Goal: Information Seeking & Learning: Learn about a topic

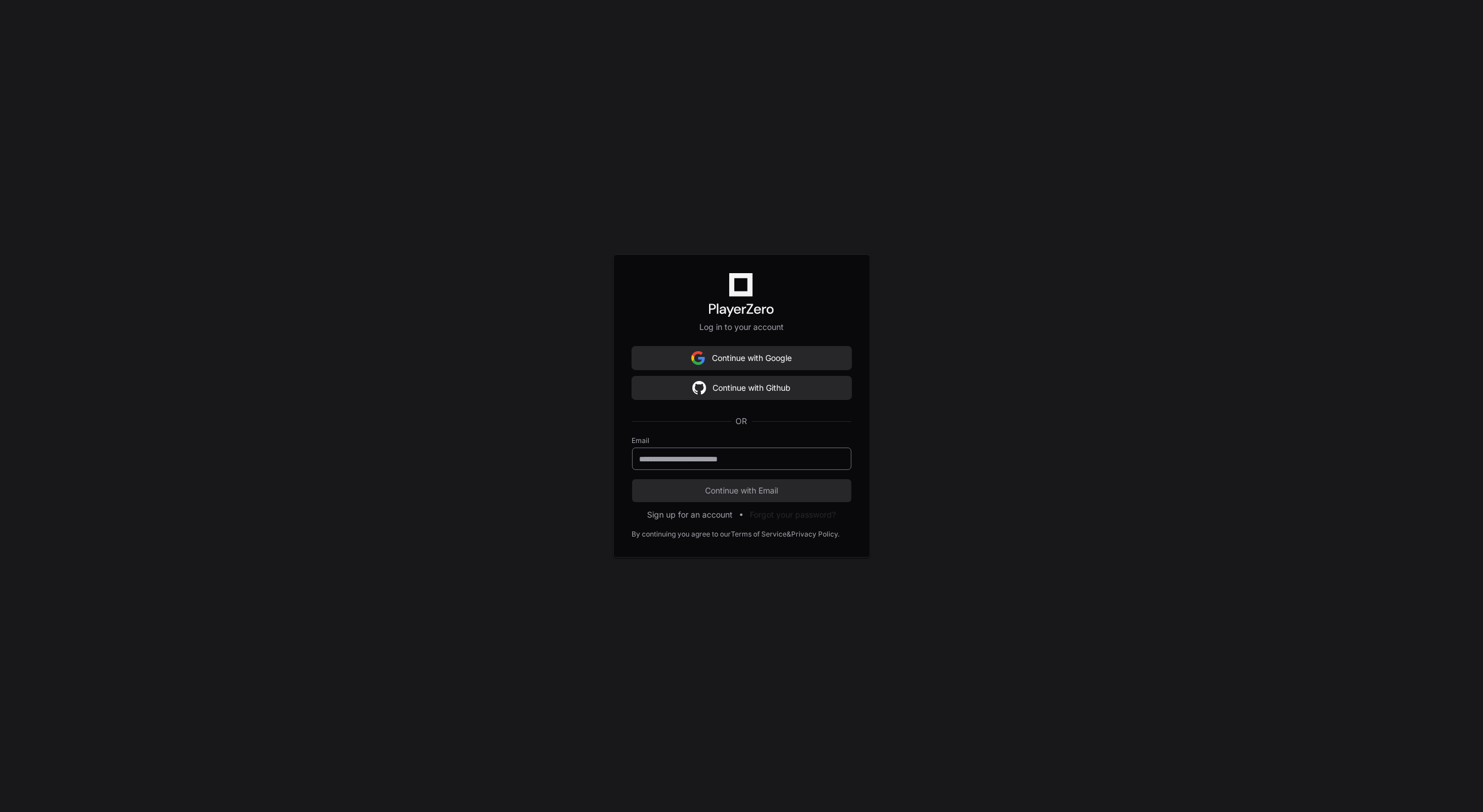
click at [709, 459] on input "email" at bounding box center [742, 459] width 205 height 12
type input "**********"
click at [748, 491] on span "Continue with Email" at bounding box center [741, 491] width 219 height 12
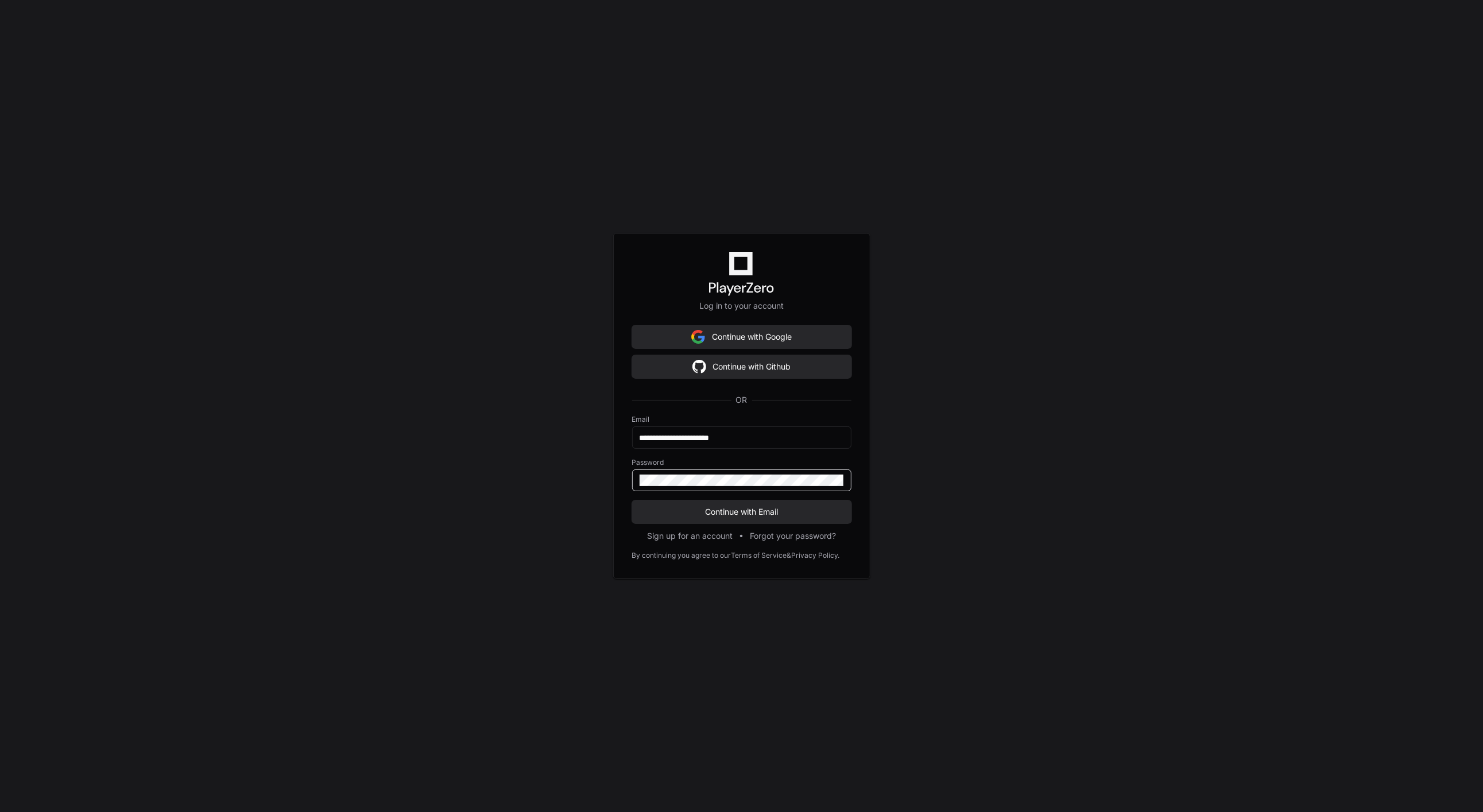
click at [632, 500] on button "Continue with Email" at bounding box center [741, 511] width 219 height 23
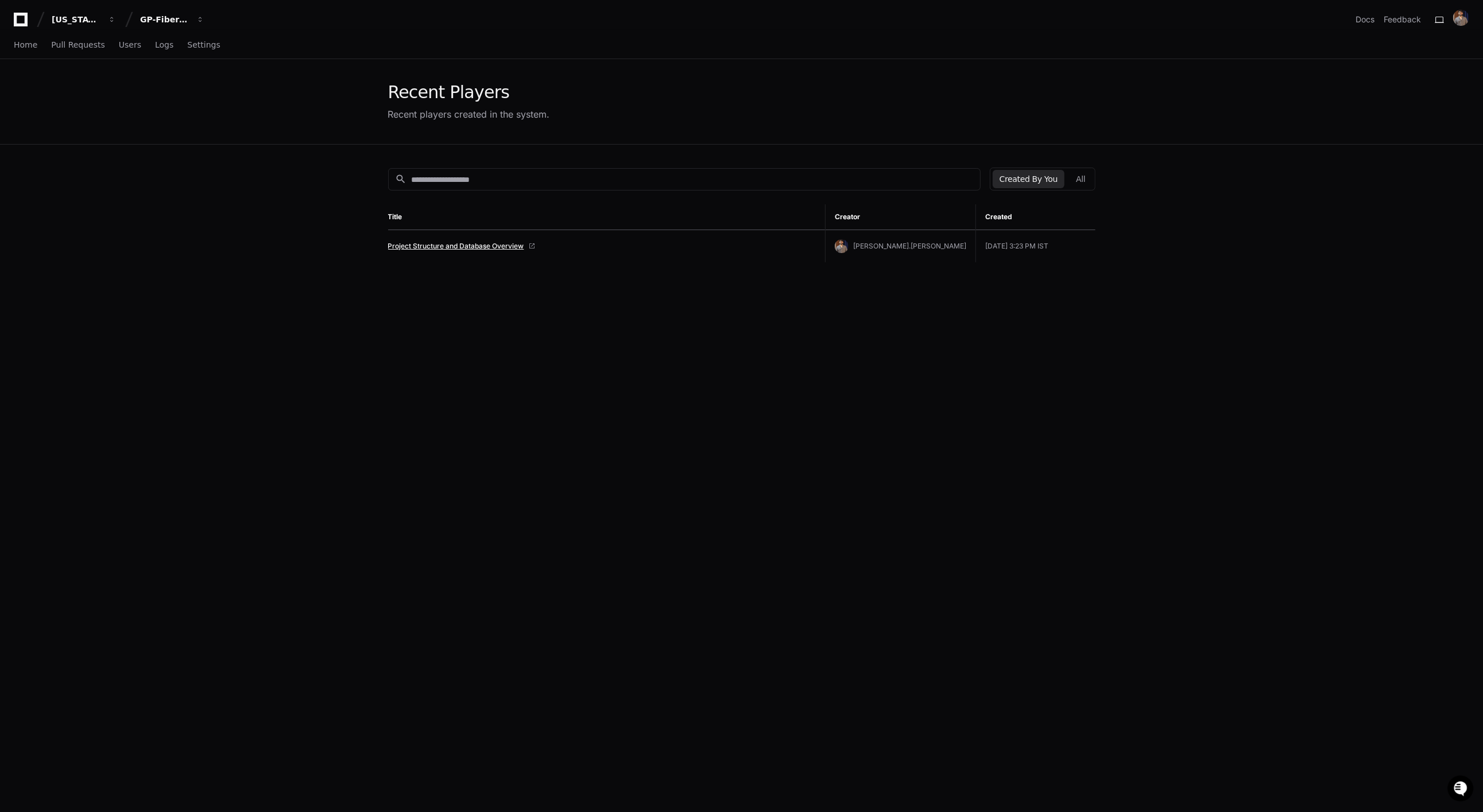
click at [473, 250] on link "Project Structure and Database Overview" at bounding box center [456, 246] width 136 height 9
click at [451, 246] on link "Project Structure and Database Overview" at bounding box center [456, 246] width 136 height 9
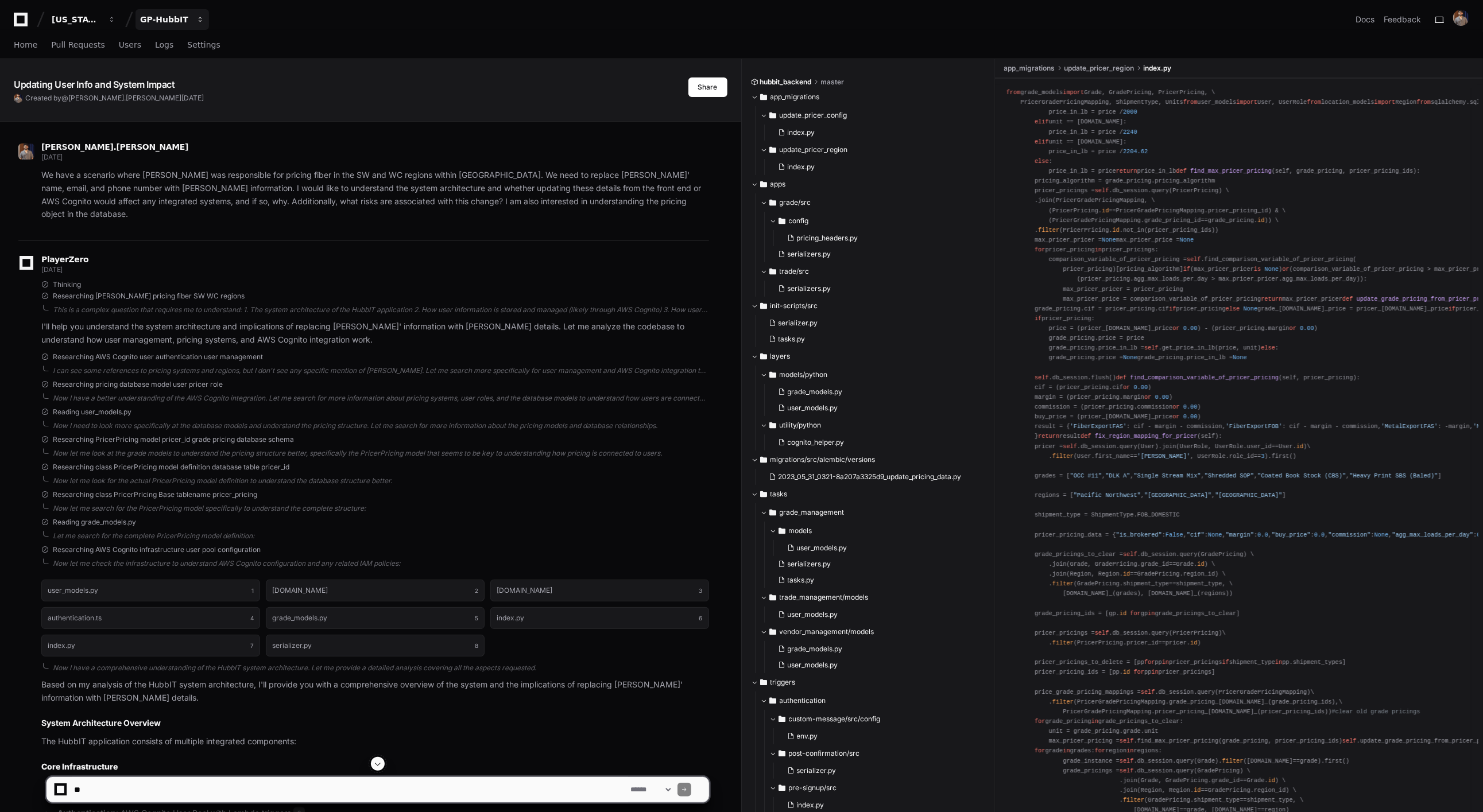
click at [101, 19] on div "GP-HubbIT" at bounding box center [76, 20] width 49 height 12
click at [187, 108] on span "GP-GPR-CXPortal" at bounding box center [197, 107] width 77 height 14
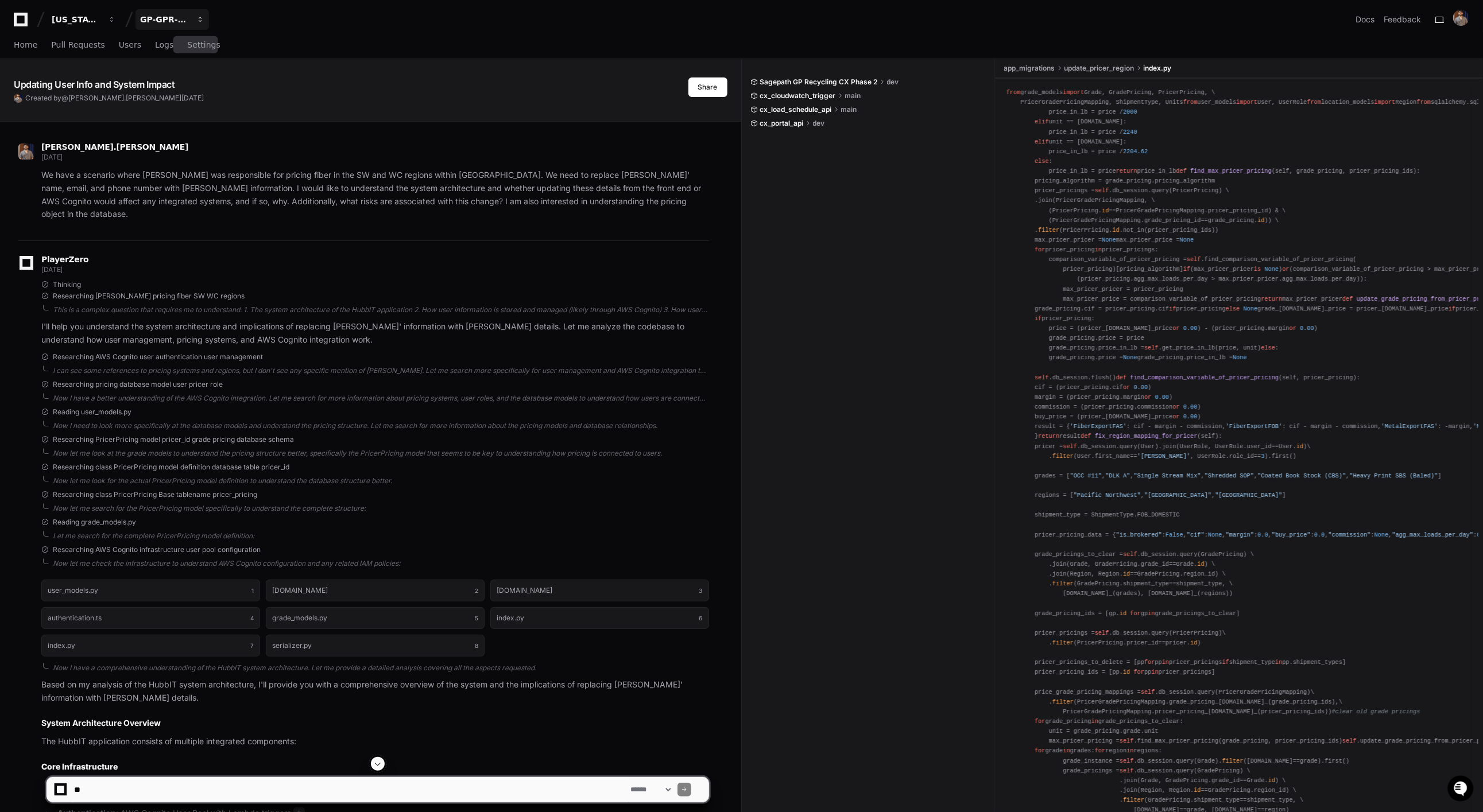
click at [101, 22] on div "GP-GPR-CXPortal" at bounding box center [76, 20] width 49 height 12
click at [210, 105] on span "GP-GPR-CXPortal" at bounding box center [197, 107] width 77 height 14
click at [79, 17] on div "[US_STATE] Pacific" at bounding box center [76, 20] width 49 height 12
click at [190, 17] on button "GP-GPR-CXPortal" at bounding box center [172, 20] width 73 height 21
click at [187, 108] on span "GP-GPR-CXPortal" at bounding box center [197, 107] width 77 height 14
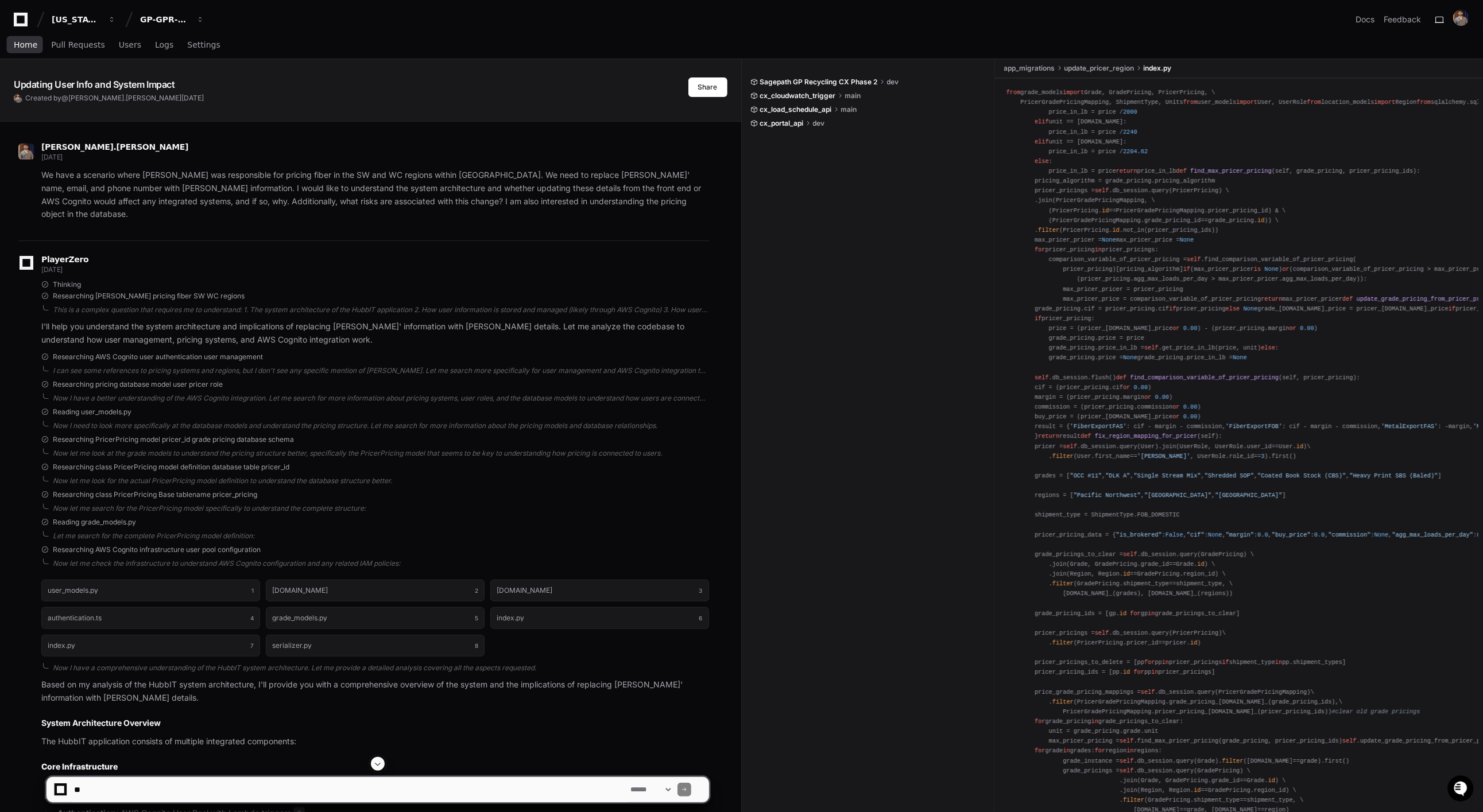
click at [22, 46] on span "Home" at bounding box center [26, 45] width 23 height 7
click at [192, 16] on button "GP-GPR-CXPortal" at bounding box center [172, 20] width 73 height 21
click at [199, 105] on span "GP-GPR-CXPortal" at bounding box center [197, 107] width 77 height 14
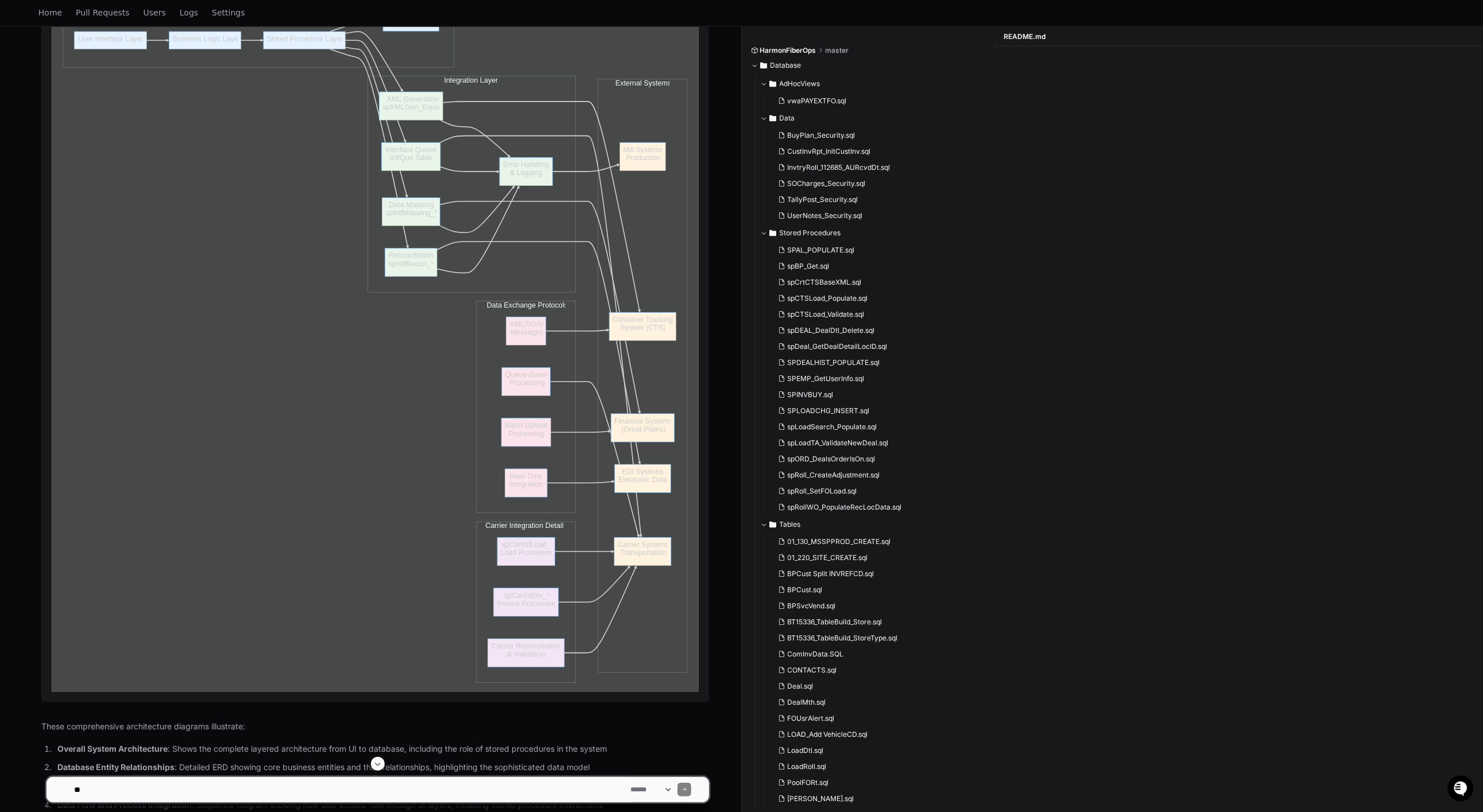
scroll to position [11005, 0]
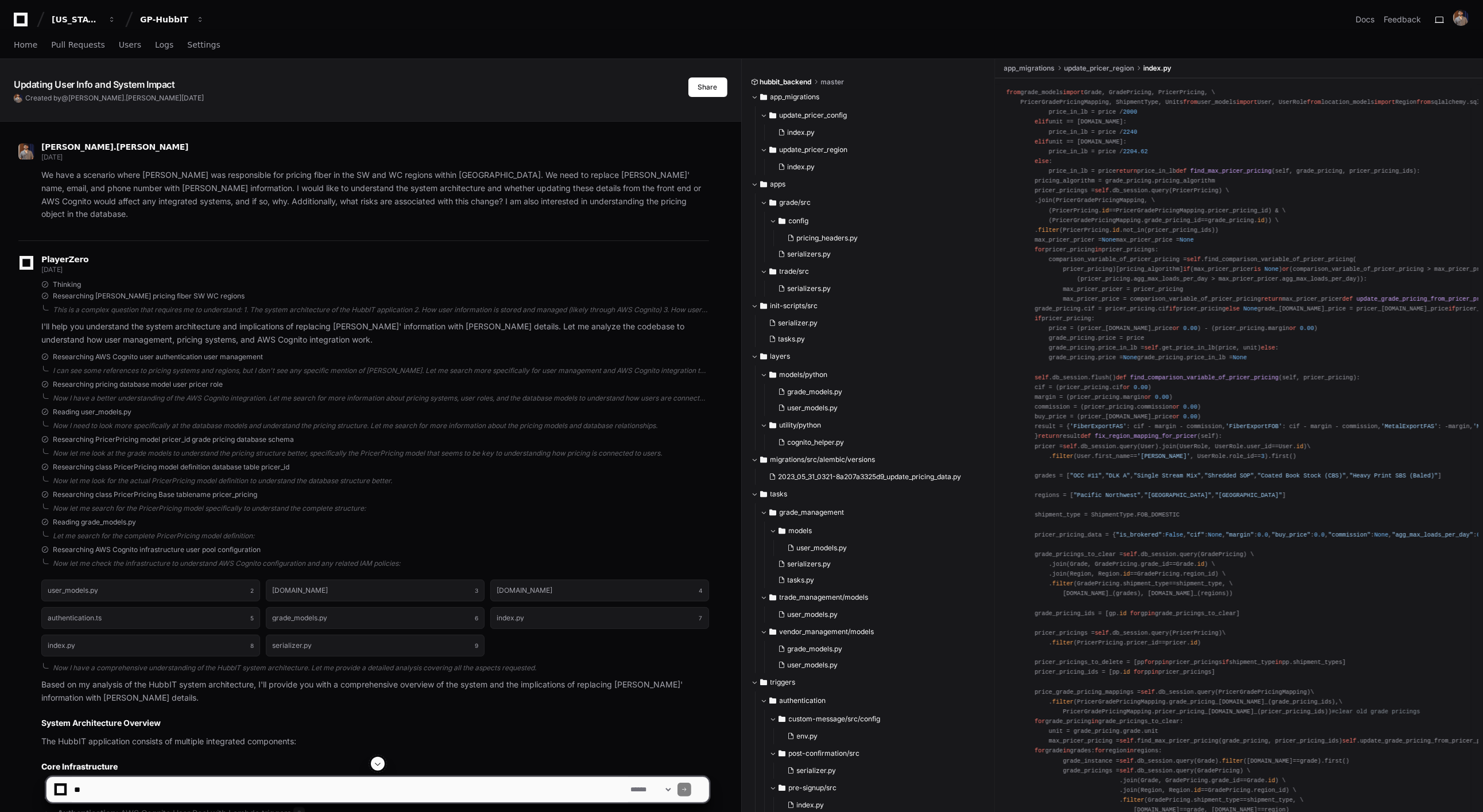
click at [25, 23] on icon at bounding box center [21, 20] width 14 height 14
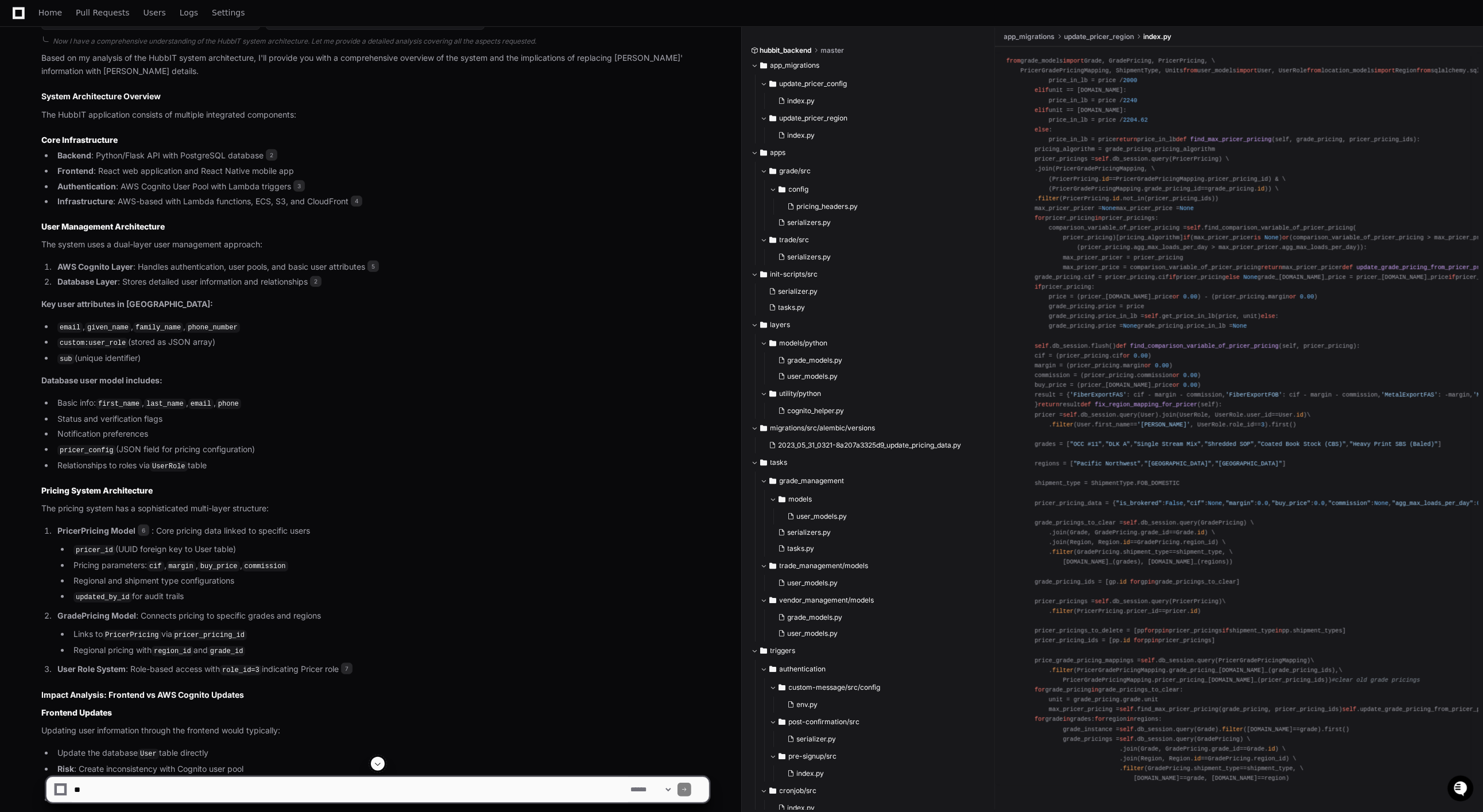
scroll to position [628, 0]
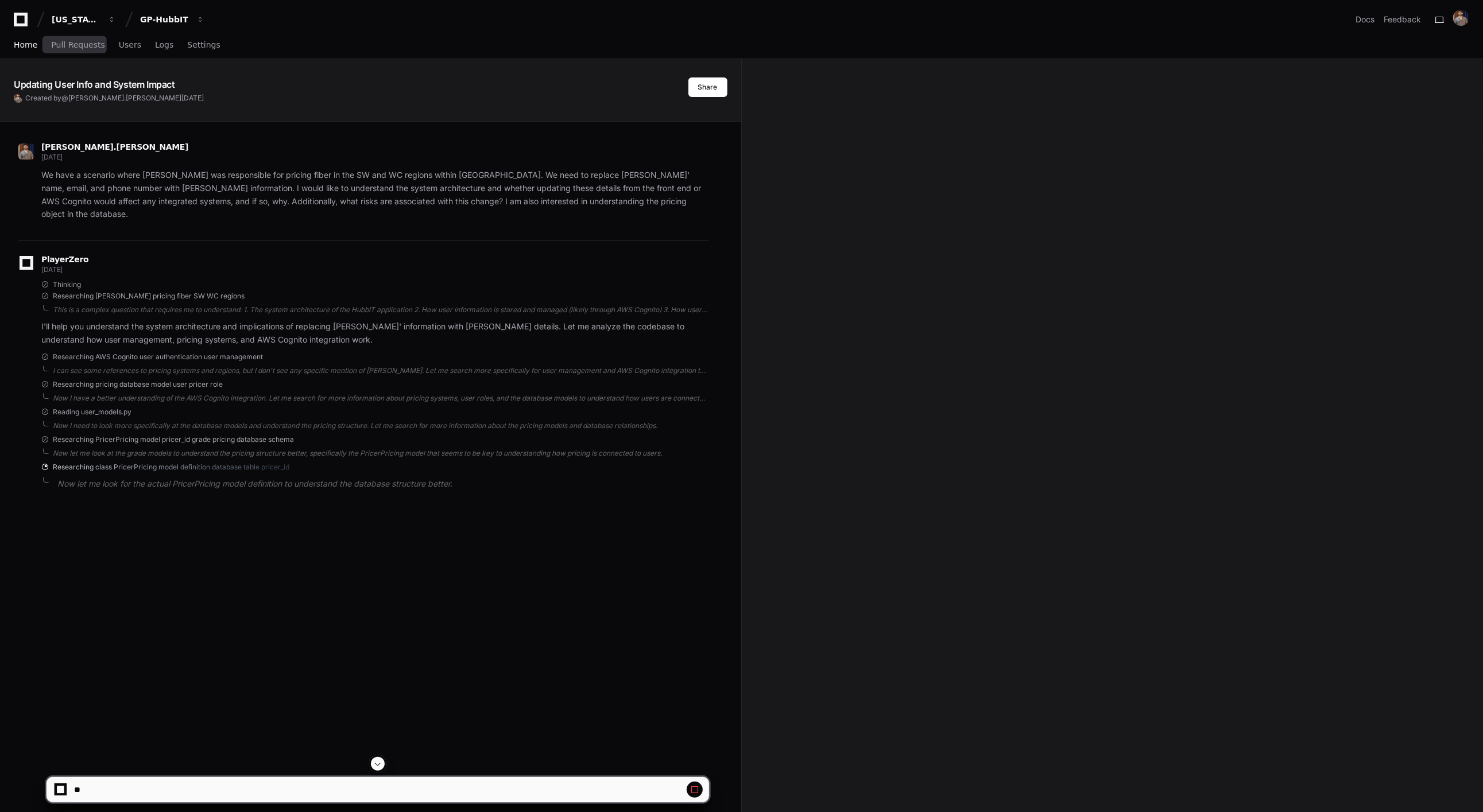
click at [23, 37] on link "Home" at bounding box center [26, 45] width 23 height 26
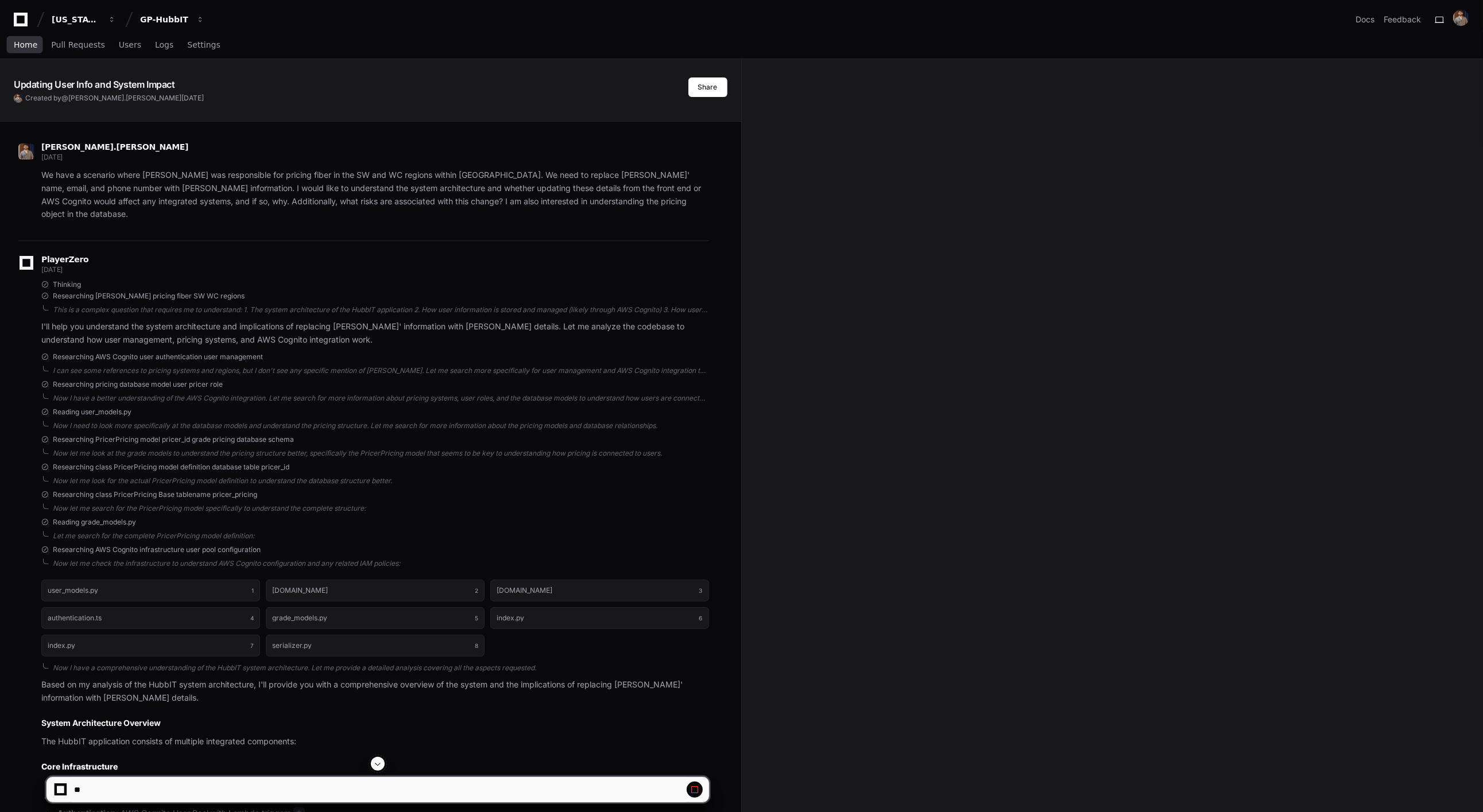
click at [23, 44] on span "Home" at bounding box center [26, 45] width 23 height 7
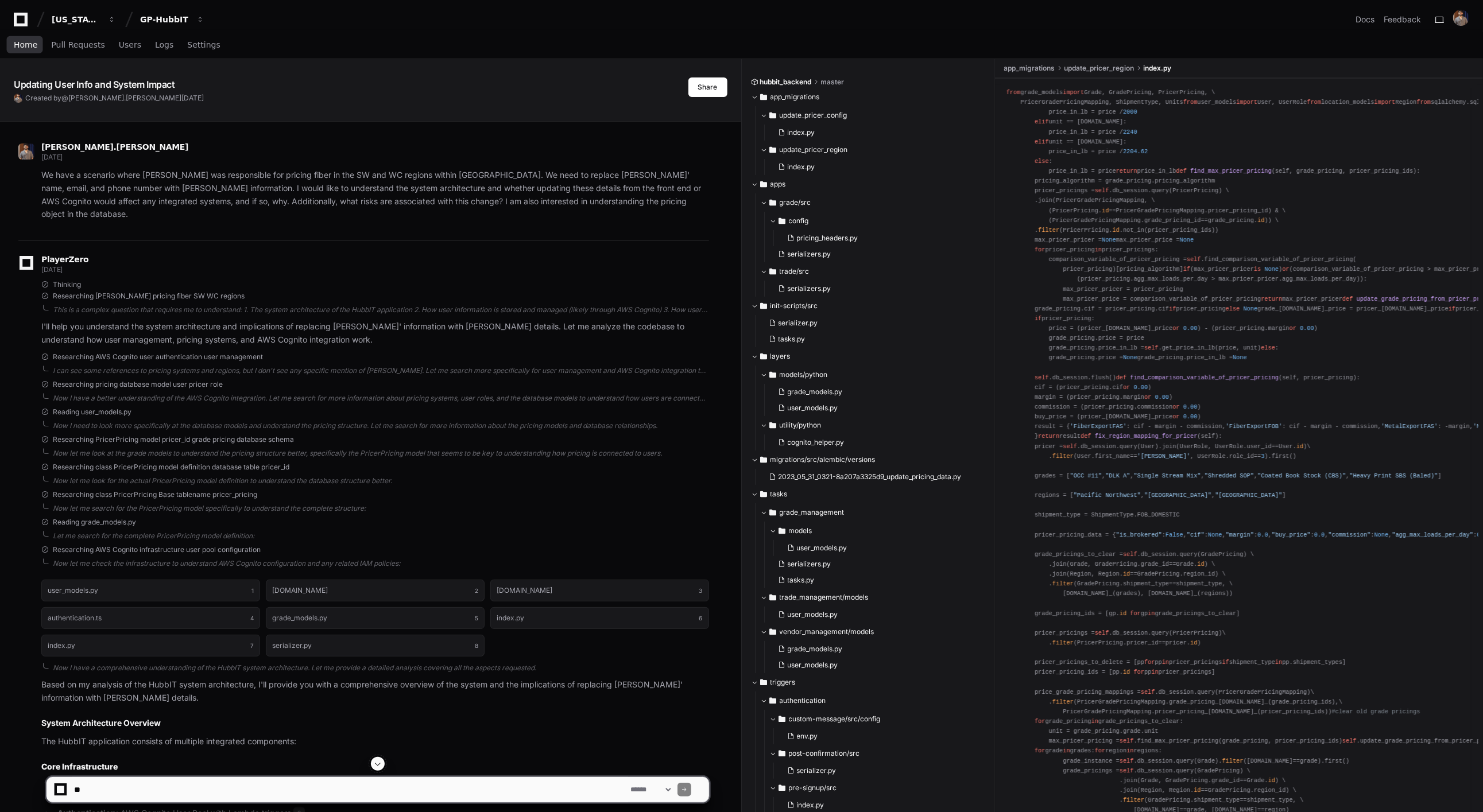
click at [27, 42] on span "Home" at bounding box center [26, 45] width 23 height 7
